Goal: Navigation & Orientation: Find specific page/section

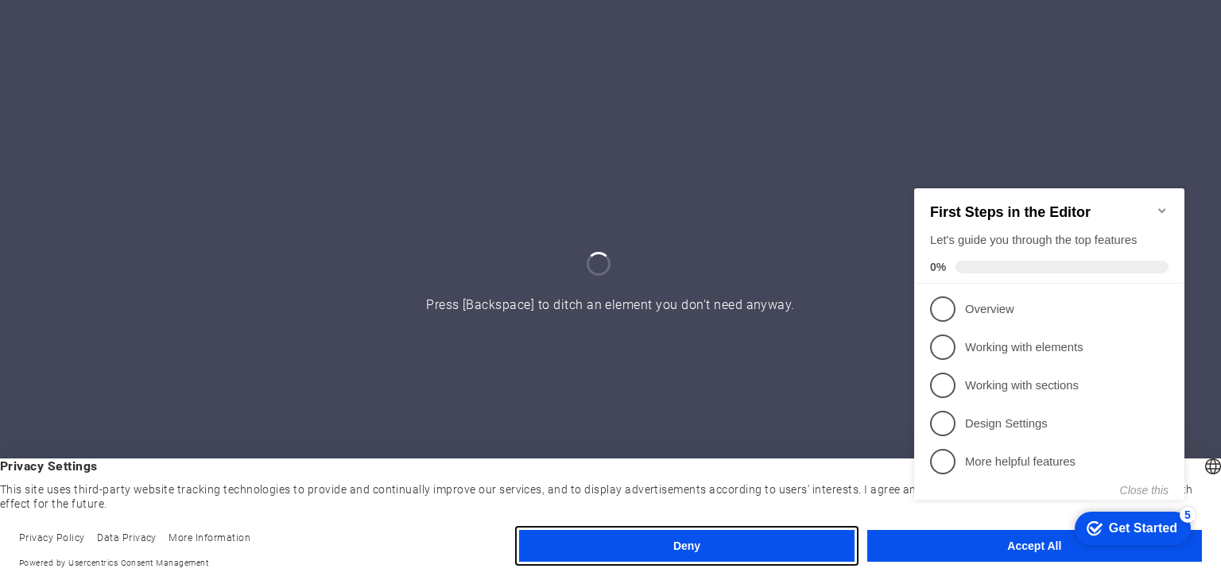
click at [750, 557] on button "Deny" at bounding box center [686, 546] width 335 height 32
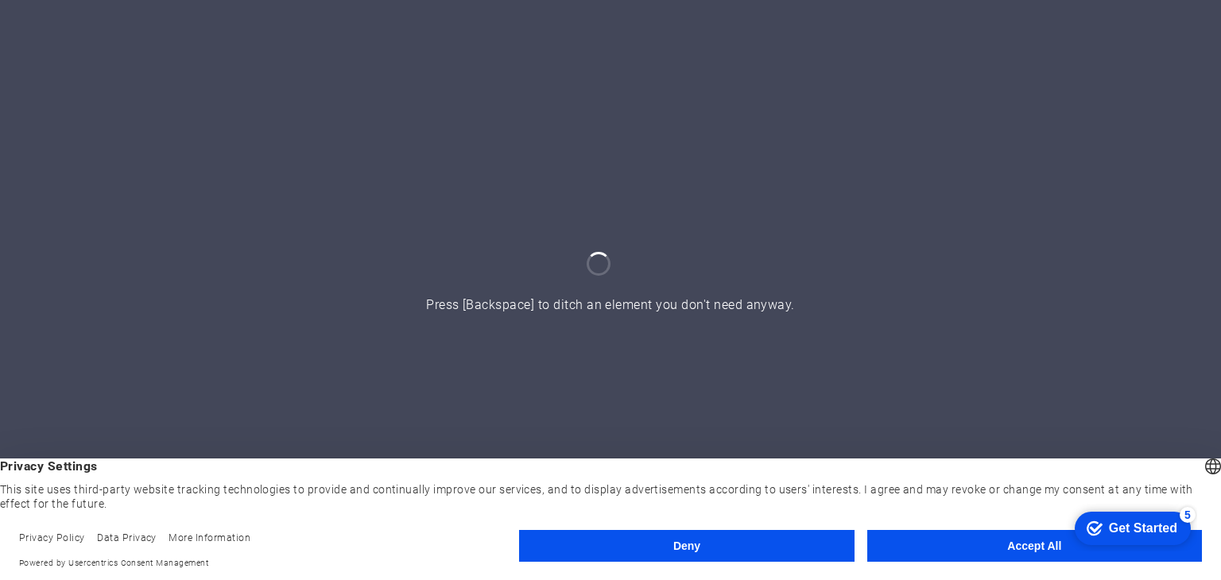
click at [670, 538] on button "Deny" at bounding box center [686, 546] width 335 height 32
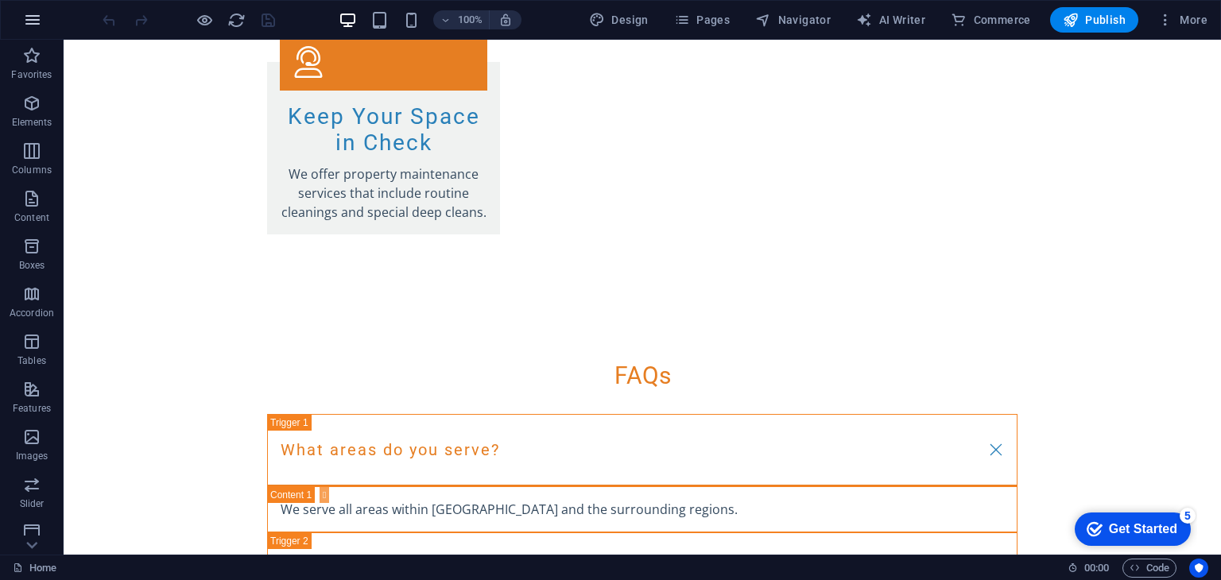
click at [35, 17] on icon "button" at bounding box center [32, 19] width 19 height 19
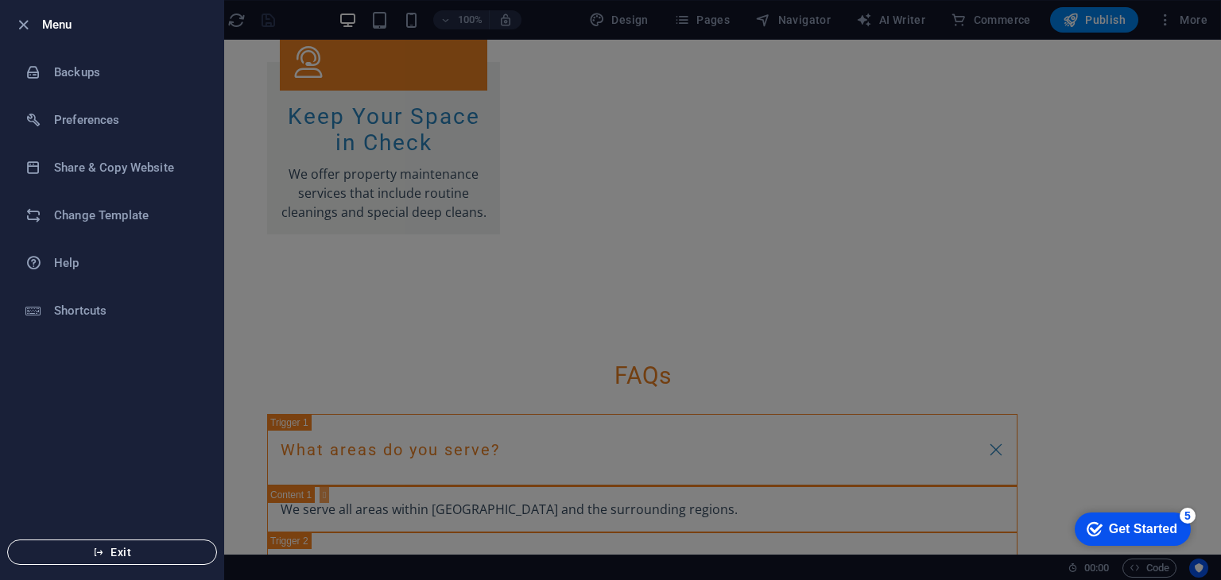
click at [86, 542] on button "Exit" at bounding box center [112, 552] width 210 height 25
